Goal: Task Accomplishment & Management: Manage account settings

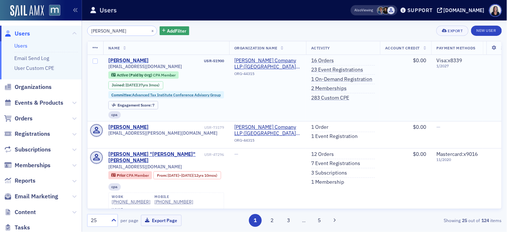
click at [127, 60] on div "[PERSON_NAME]" at bounding box center [128, 60] width 41 height 7
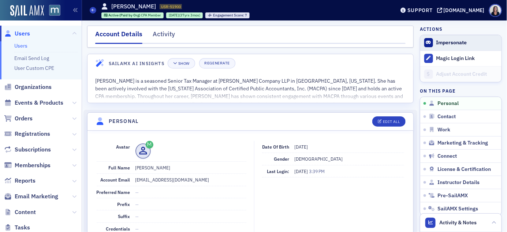
click at [450, 43] on button "Impersonate" at bounding box center [451, 43] width 31 height 7
click at [443, 42] on button "Impersonate" at bounding box center [451, 43] width 31 height 7
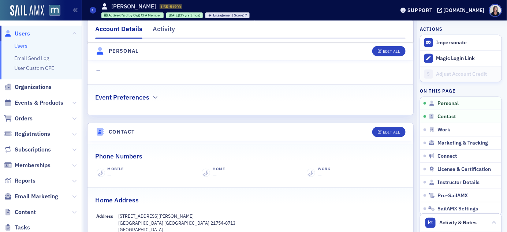
scroll to position [221, 0]
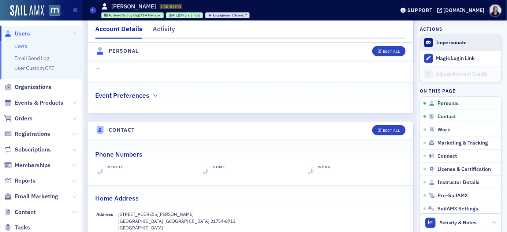
click at [443, 44] on button "Impersonate" at bounding box center [451, 43] width 31 height 7
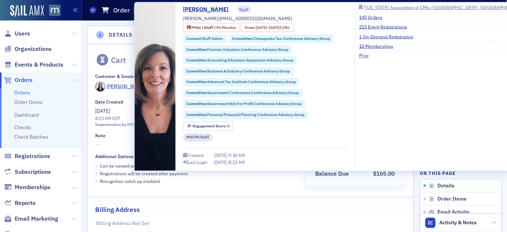
click at [128, 86] on div "Kelly Brown" at bounding box center [126, 87] width 39 height 8
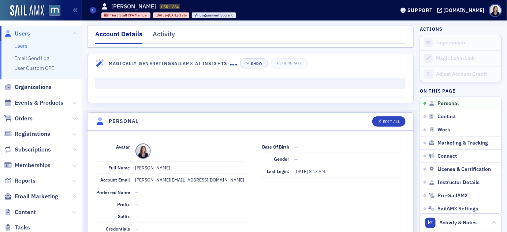
click at [128, 86] on div "View" at bounding box center [250, 87] width 326 height 31
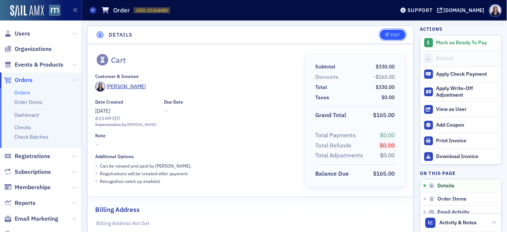
click at [394, 36] on div "Edit" at bounding box center [394, 35] width 9 height 4
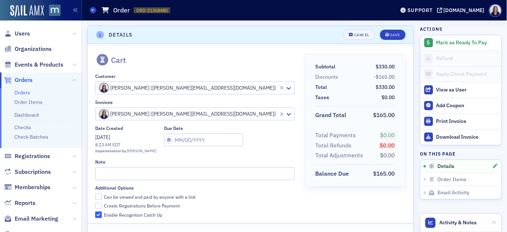
scroll to position [1, 0]
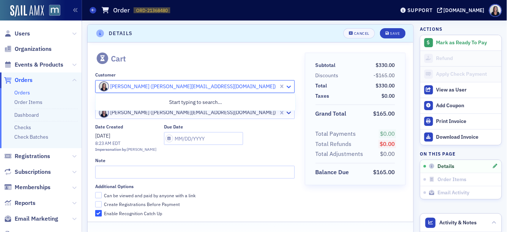
click at [290, 87] on icon at bounding box center [288, 86] width 7 height 7
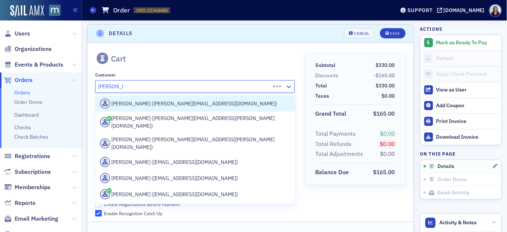
type input "donna buck"
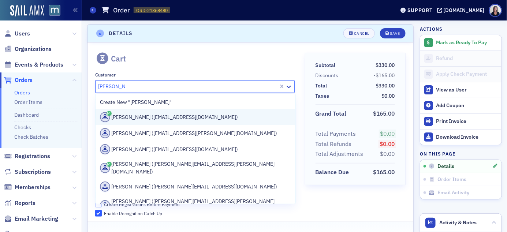
click at [238, 118] on div "[PERSON_NAME] ([EMAIL_ADDRESS][DOMAIN_NAME])" at bounding box center [195, 117] width 191 height 10
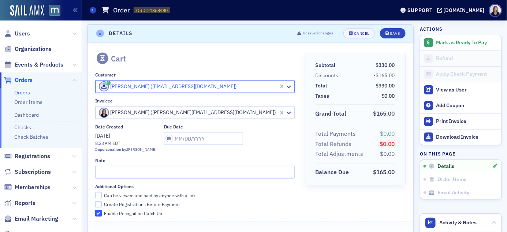
click at [264, 110] on div at bounding box center [188, 112] width 180 height 9
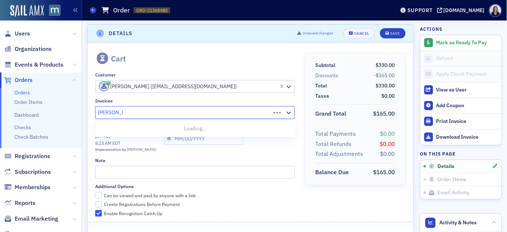
type input "donna buck"
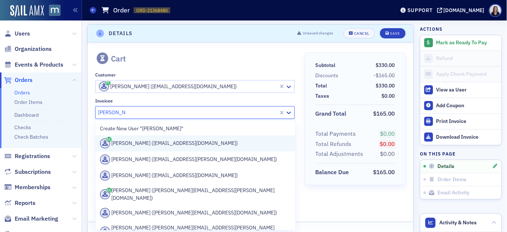
click at [211, 143] on div "Donna Buck (katiesmom20882@comcast.net)" at bounding box center [195, 143] width 191 height 10
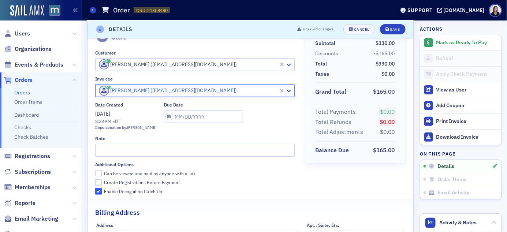
scroll to position [26, 0]
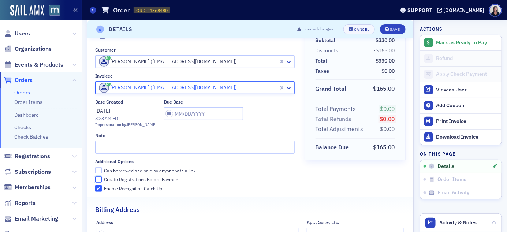
click at [100, 178] on input "Create Registrations Before Payment" at bounding box center [98, 179] width 7 height 7
checkbox input "true"
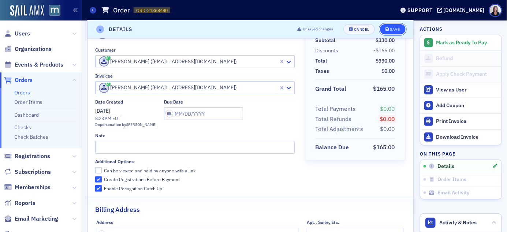
click at [396, 30] on div "Save" at bounding box center [395, 29] width 10 height 4
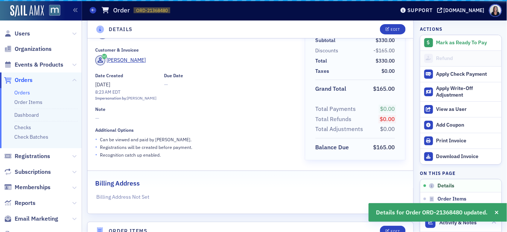
scroll to position [1, 0]
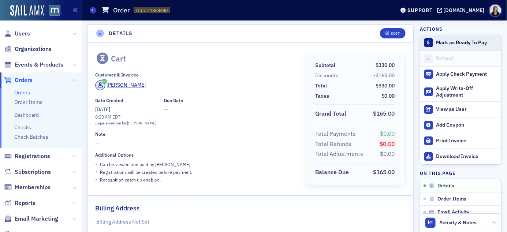
click at [447, 42] on div "Mark as Ready To Pay" at bounding box center [466, 43] width 61 height 7
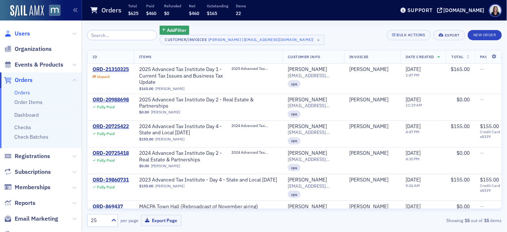
click at [24, 32] on span "Users" at bounding box center [22, 34] width 15 height 8
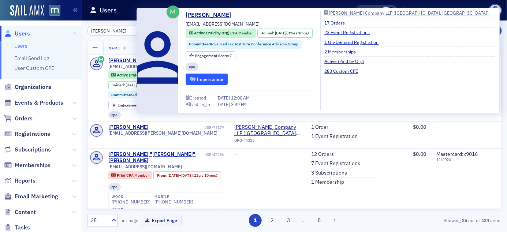
click at [216, 79] on button "Impersonate" at bounding box center [207, 79] width 42 height 11
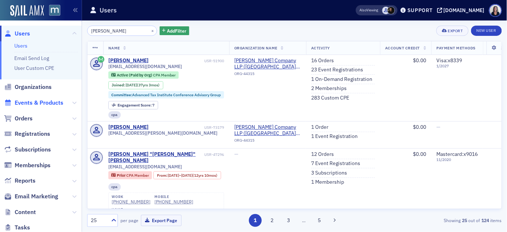
click at [41, 100] on span "Events & Products" at bounding box center [39, 103] width 49 height 8
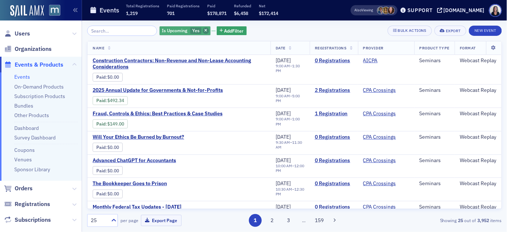
click at [203, 30] on span "button" at bounding box center [206, 30] width 7 height 7
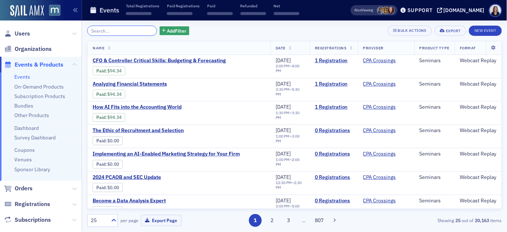
click at [122, 30] on input "search" at bounding box center [122, 31] width 70 height 10
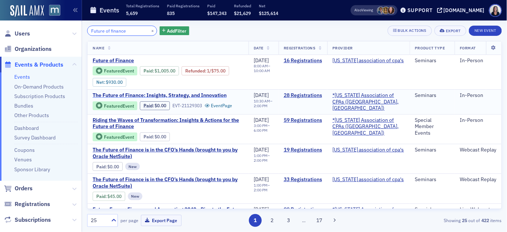
type input "Future of finance"
click at [203, 94] on span "The Future of Finance: Insights, Strategy, and Innovation" at bounding box center [160, 95] width 134 height 7
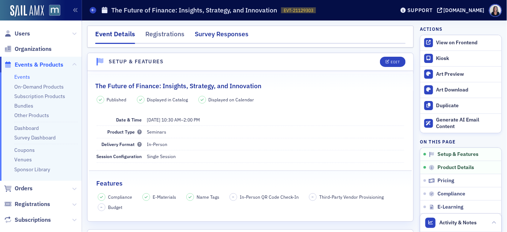
click at [225, 34] on div "Survey Responses" at bounding box center [222, 36] width 54 height 14
click at [204, 35] on div "Survey Responses" at bounding box center [222, 36] width 54 height 14
click at [228, 35] on div "Survey Responses" at bounding box center [222, 36] width 54 height 14
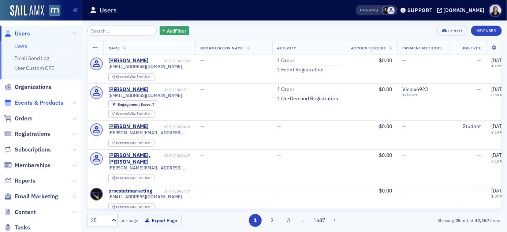
click at [36, 102] on span "Events & Products" at bounding box center [39, 103] width 49 height 8
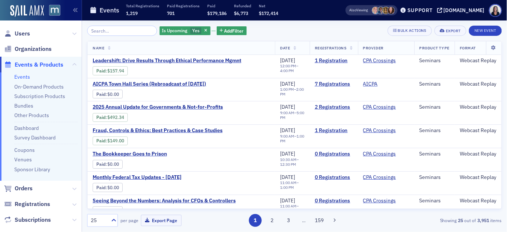
click at [110, 30] on input "search" at bounding box center [122, 31] width 70 height 10
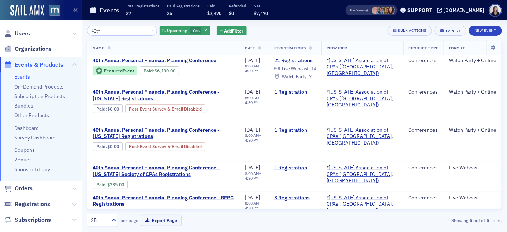
type input "40th"
click at [305, 75] on span "Watch Party :" at bounding box center [295, 77] width 26 height 6
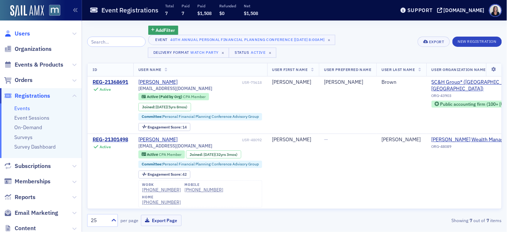
click at [27, 33] on span "Users" at bounding box center [22, 34] width 15 height 8
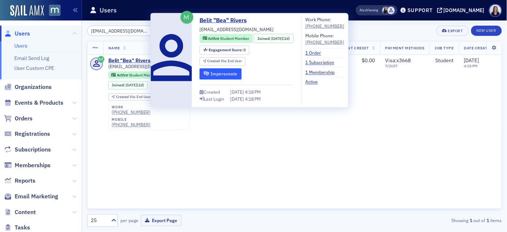
type input "[EMAIL_ADDRESS][DOMAIN_NAME]"
click at [236, 73] on button "Impersonate" at bounding box center [220, 73] width 42 height 11
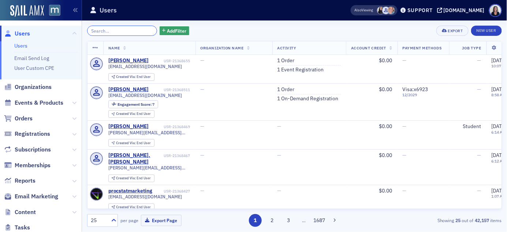
paste input "[EMAIL_ADDRESS][DOMAIN_NAME]"
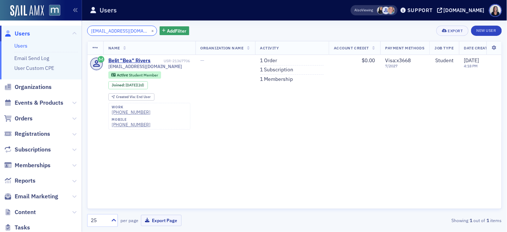
type input "[EMAIL_ADDRESS][DOMAIN_NAME]"
